Goal: Task Accomplishment & Management: Use online tool/utility

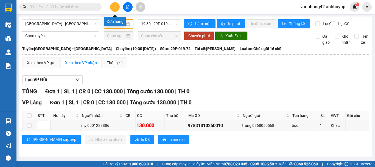
click at [113, 7] on icon "plus" at bounding box center [115, 7] width 4 height 4
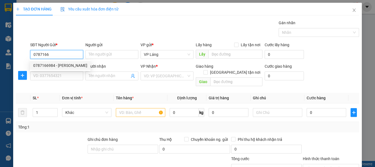
click at [60, 66] on div "0787166984 - [PERSON_NAME]" at bounding box center [60, 65] width 54 height 6
type input "0787166984"
type input "[PERSON_NAME]"
type input "0787166984"
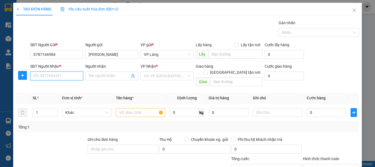
click at [67, 76] on input "SĐT Người Nhận *" at bounding box center [56, 75] width 53 height 9
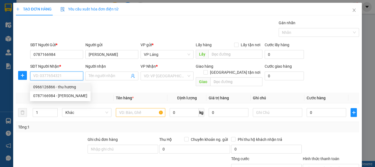
click at [68, 86] on div "0966126866 - thu hương" at bounding box center [60, 87] width 54 height 6
type input "0966126866"
type input "thu hương"
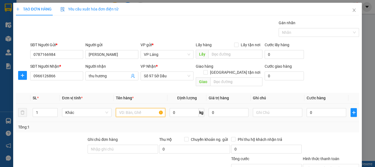
click at [141, 108] on input "text" at bounding box center [140, 112] width 49 height 9
type input "Hộp"
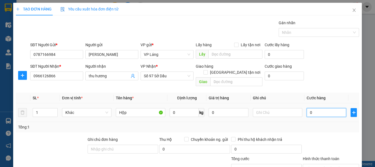
click at [323, 108] on input "0" at bounding box center [327, 112] width 40 height 9
type input "4"
type input "40"
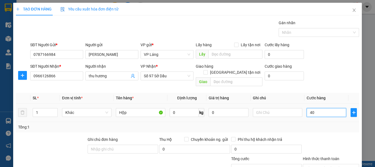
type input "40"
type input "400"
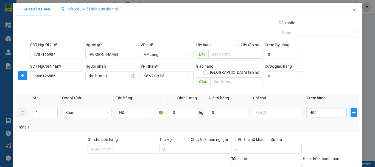
type input "4.000"
type input "40.000"
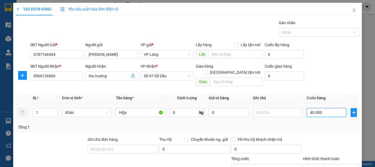
type input "40.000"
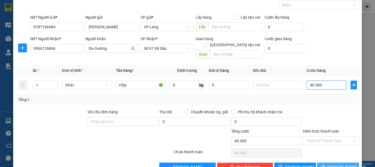
type input "40.000"
click at [340, 164] on span "[PERSON_NAME] và In" at bounding box center [347, 167] width 38 height 6
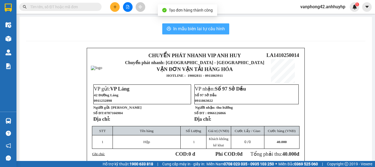
click at [211, 32] on span "In mẫu biên lai tự cấu hình" at bounding box center [199, 28] width 52 height 7
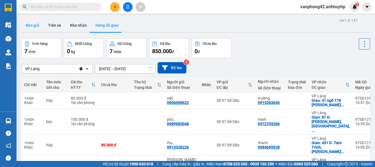
click at [37, 26] on button "Kho gửi" at bounding box center [32, 25] width 22 height 13
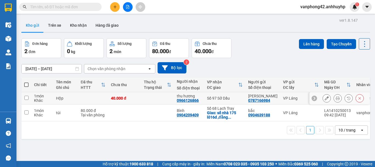
click at [312, 97] on icon at bounding box center [314, 98] width 4 height 4
click at [326, 96] on div "LA1410250014" at bounding box center [337, 96] width 27 height 4
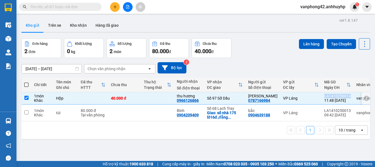
click at [326, 96] on div "LA1410250014" at bounding box center [337, 96] width 27 height 4
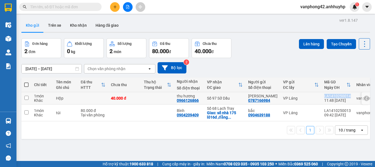
copy div "LA1410250014"
click at [27, 100] on td at bounding box center [26, 98] width 10 height 12
checkbox input "true"
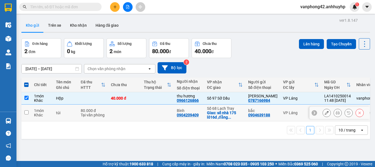
drag, startPoint x: 27, startPoint y: 112, endPoint x: 115, endPoint y: 78, distance: 94.2
click at [27, 112] on input "checkbox" at bounding box center [26, 112] width 4 height 4
checkbox input "true"
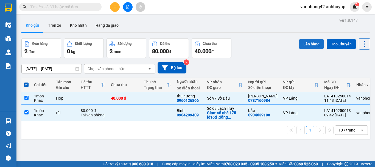
click at [307, 43] on button "Lên hàng" at bounding box center [311, 44] width 25 height 10
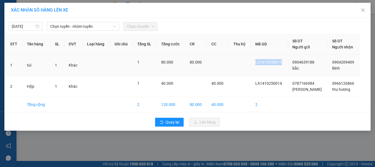
drag, startPoint x: 290, startPoint y: 62, endPoint x: 259, endPoint y: 61, distance: 30.2
click at [259, 61] on td "LA1410250013" at bounding box center [269, 65] width 37 height 21
copy span "LA1410250013"
click at [107, 27] on span "Chọn tuyến - nhóm tuyến" at bounding box center [83, 26] width 66 height 8
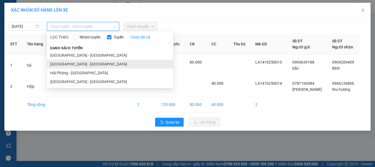
click at [99, 60] on li "[GEOGRAPHIC_DATA] - [GEOGRAPHIC_DATA]" at bounding box center [110, 64] width 126 height 9
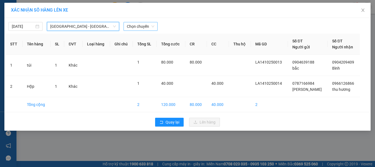
click at [129, 29] on span "Chọn chuyến" at bounding box center [140, 26] width 27 height 8
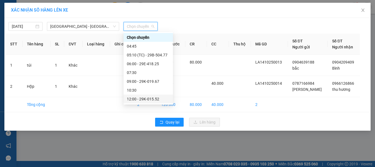
click at [147, 96] on div "12:00 - 29K-015.52" at bounding box center [148, 99] width 43 height 6
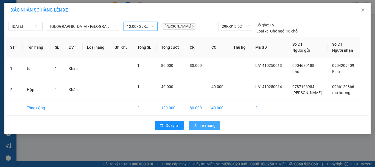
click at [202, 125] on span "Lên hàng" at bounding box center [208, 125] width 16 height 6
